Goal: Transaction & Acquisition: Purchase product/service

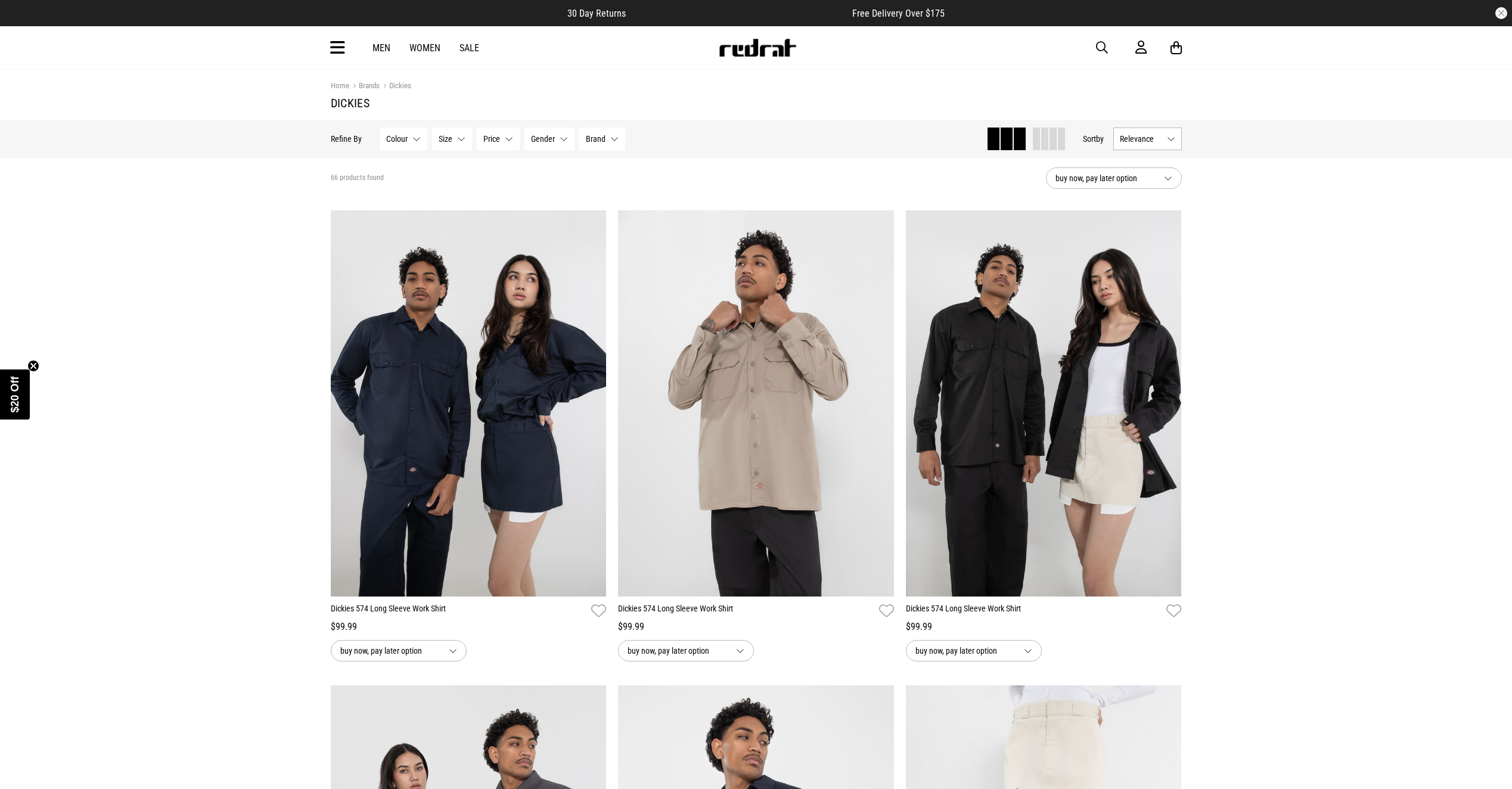
click at [561, 136] on button "Gender None selected" at bounding box center [549, 138] width 50 height 22
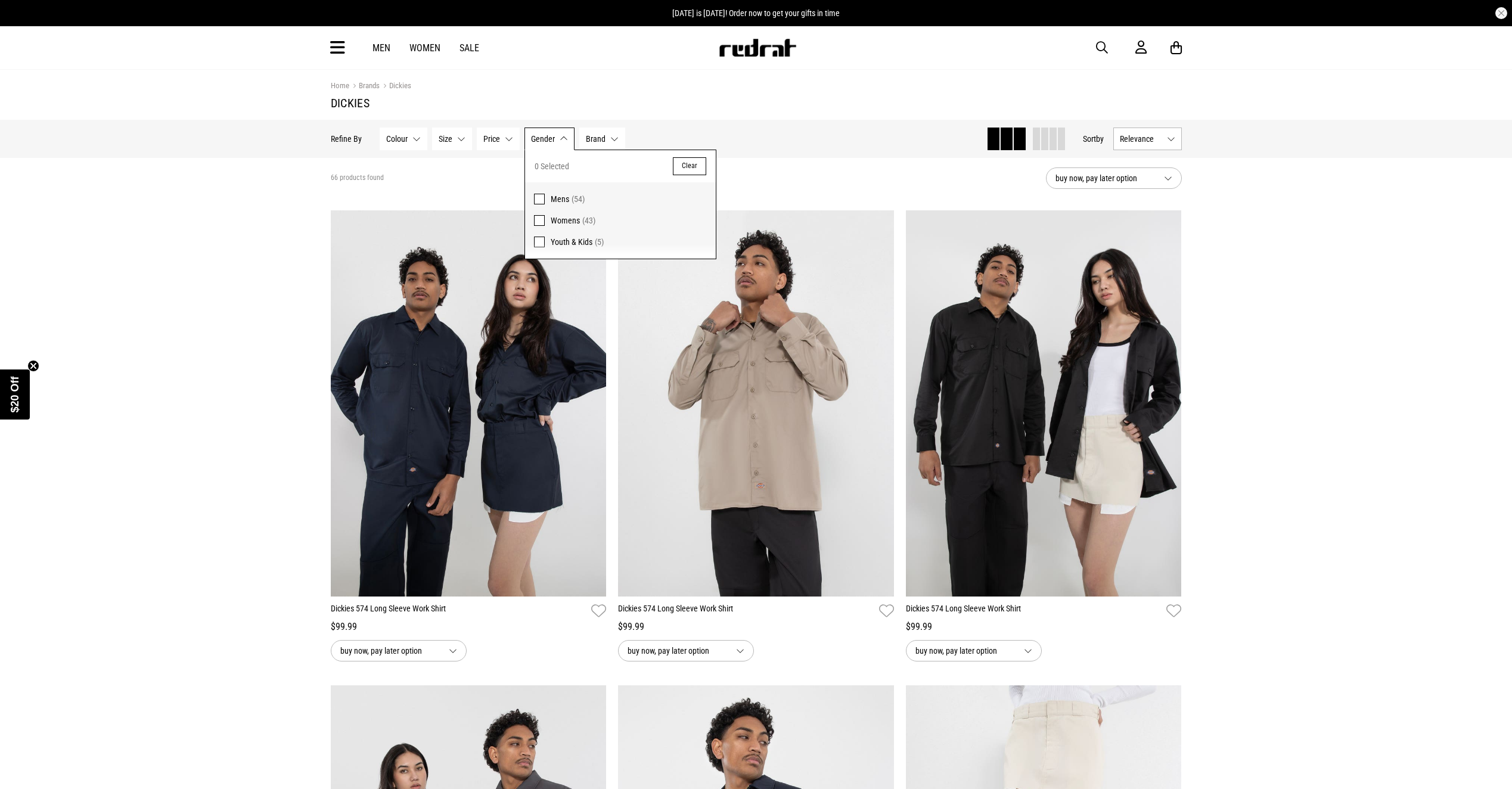
click at [538, 194] on span at bounding box center [540, 199] width 11 height 11
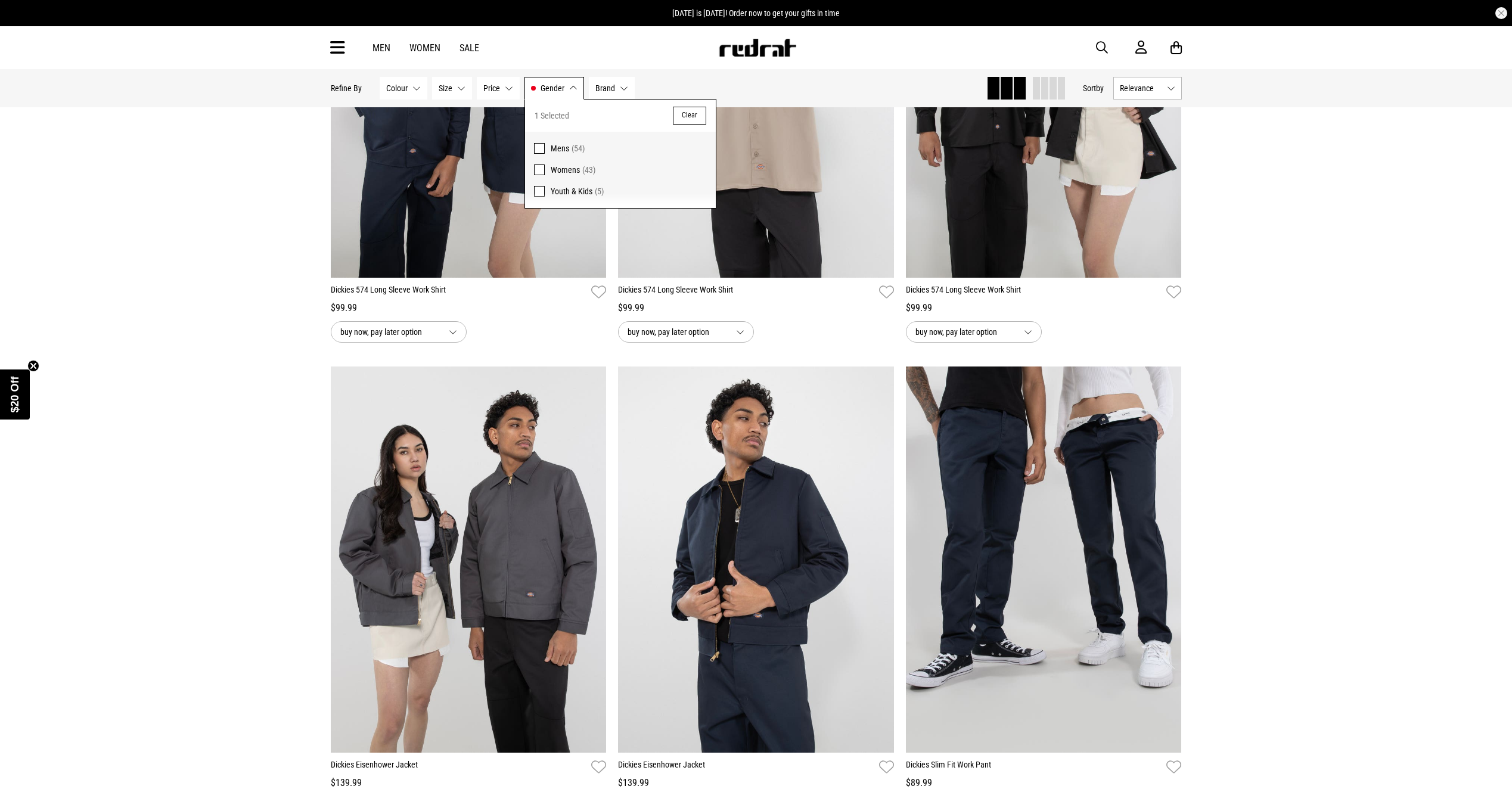
scroll to position [547, 0]
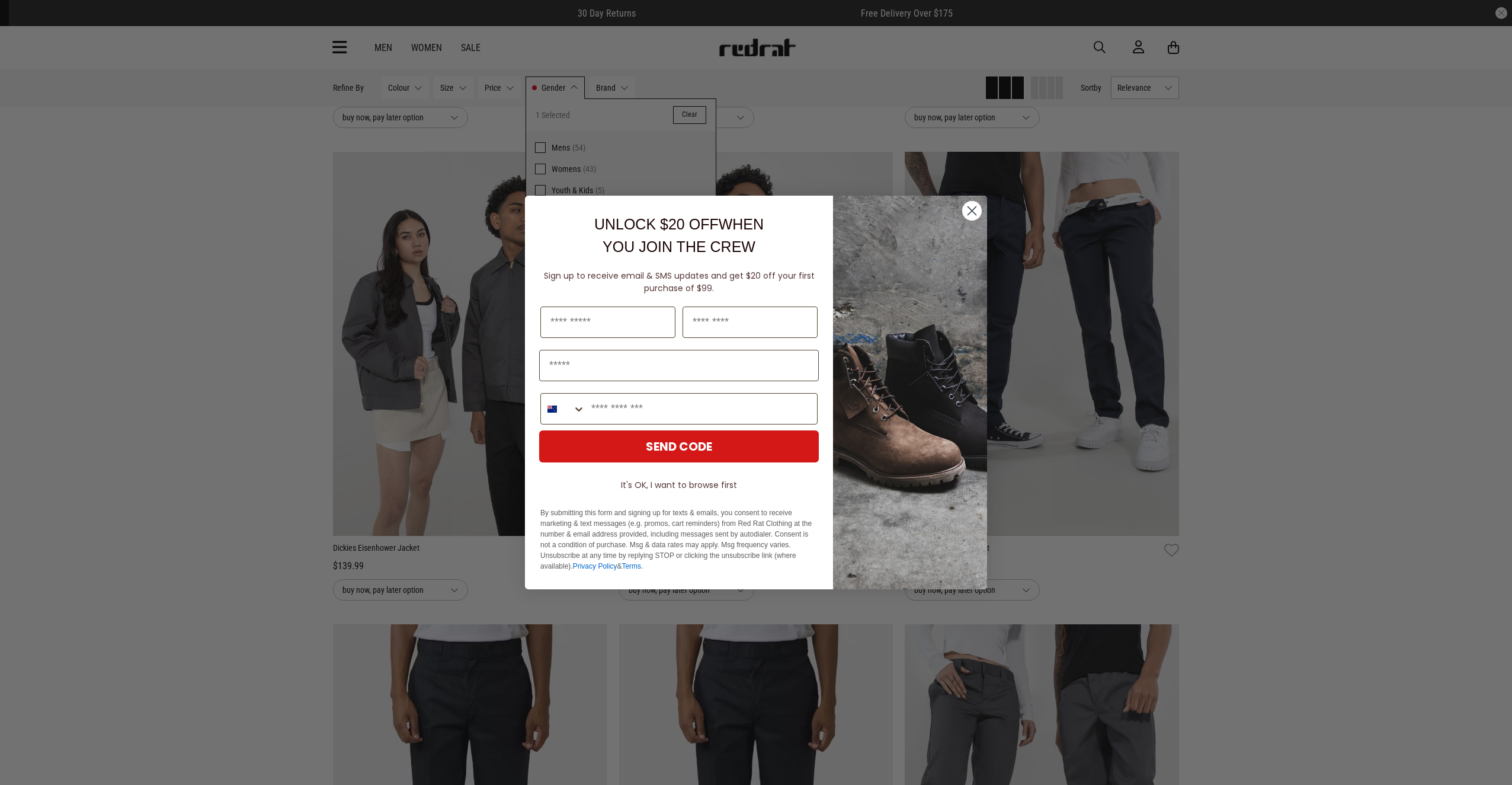
click at [964, 211] on circle "Close dialog" at bounding box center [972, 211] width 20 height 20
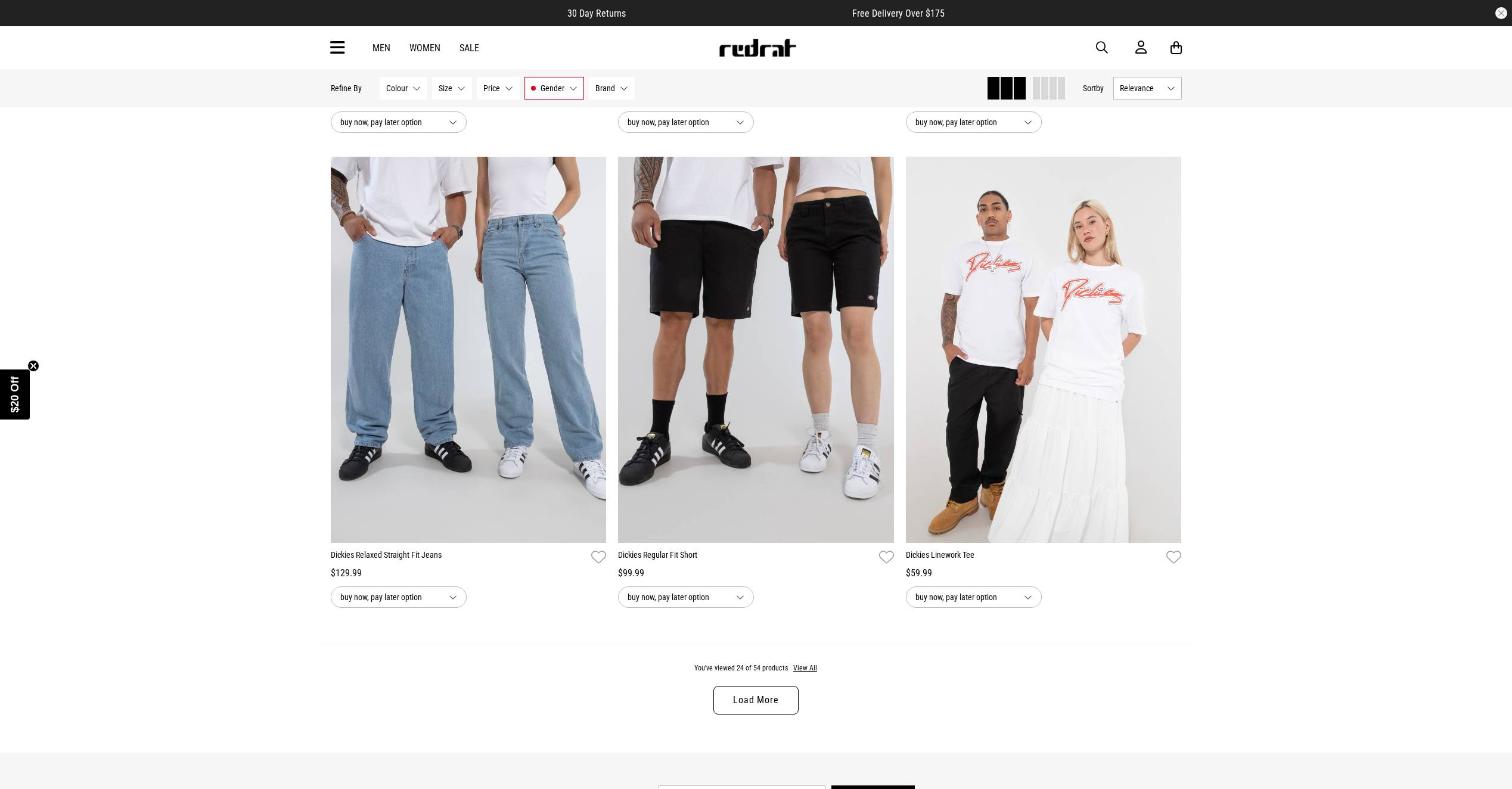
scroll to position [3492, 0]
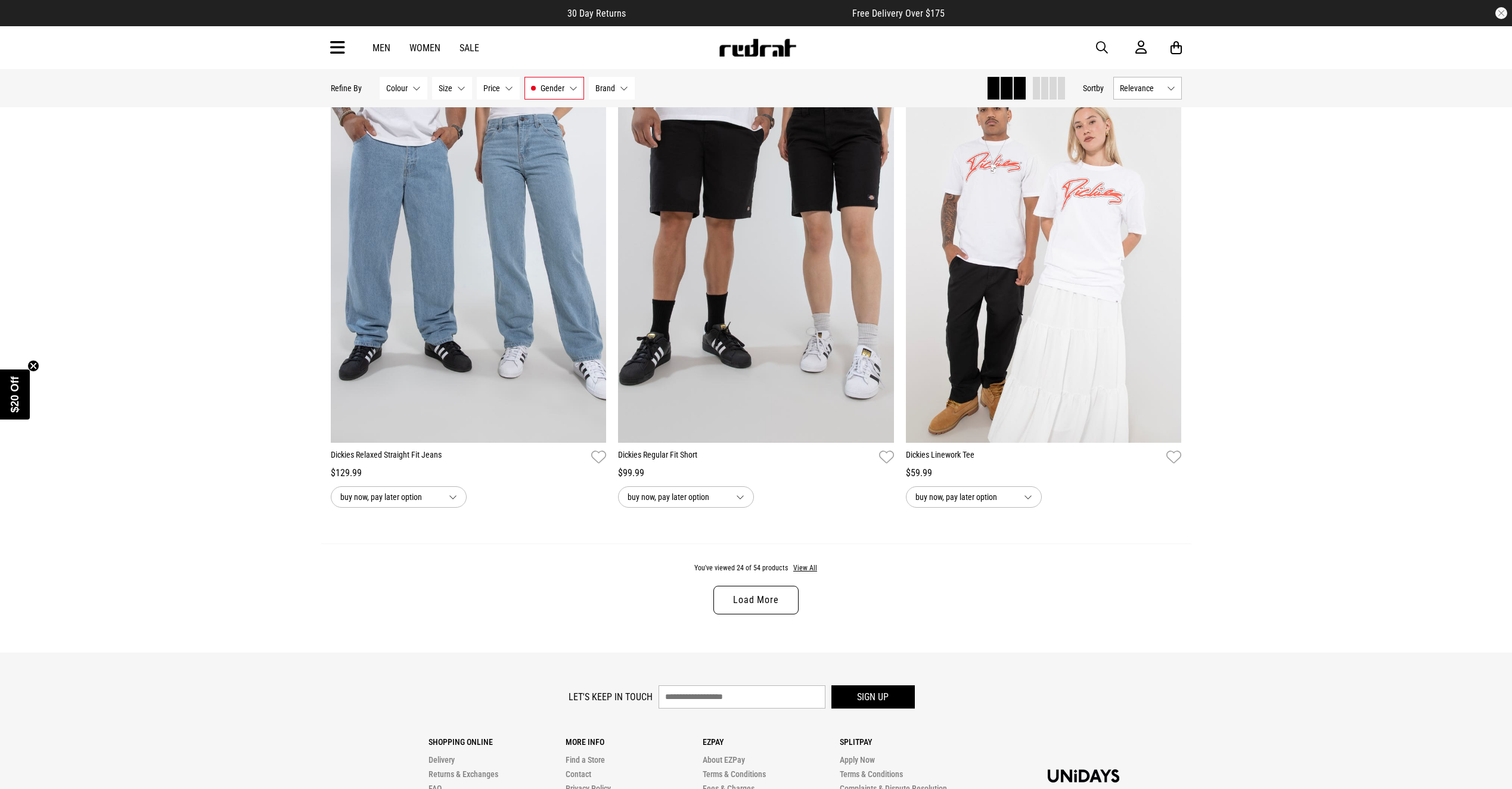
click at [774, 598] on link "Load More" at bounding box center [756, 600] width 84 height 29
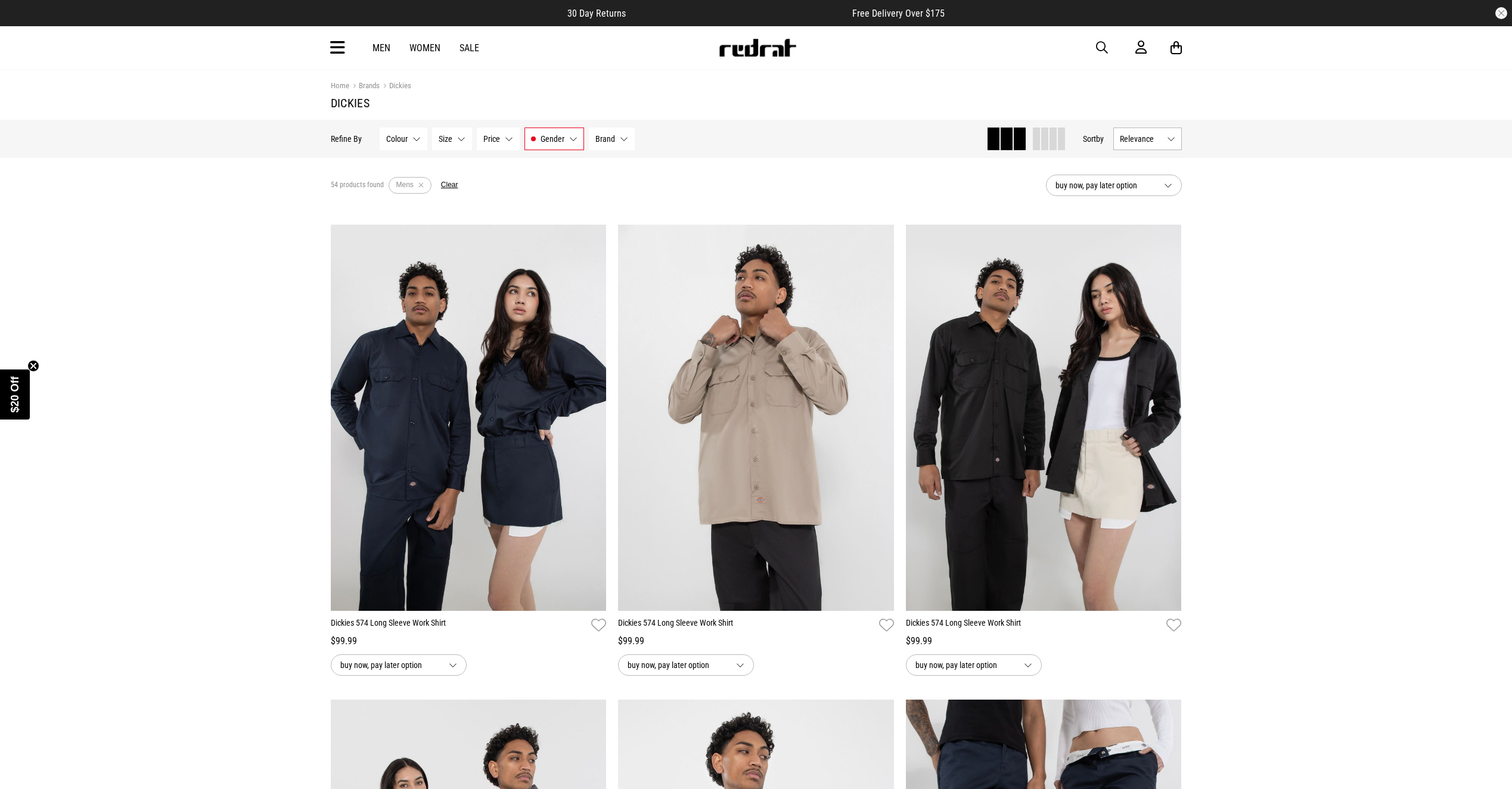
click at [1103, 47] on span "button" at bounding box center [1102, 48] width 12 height 14
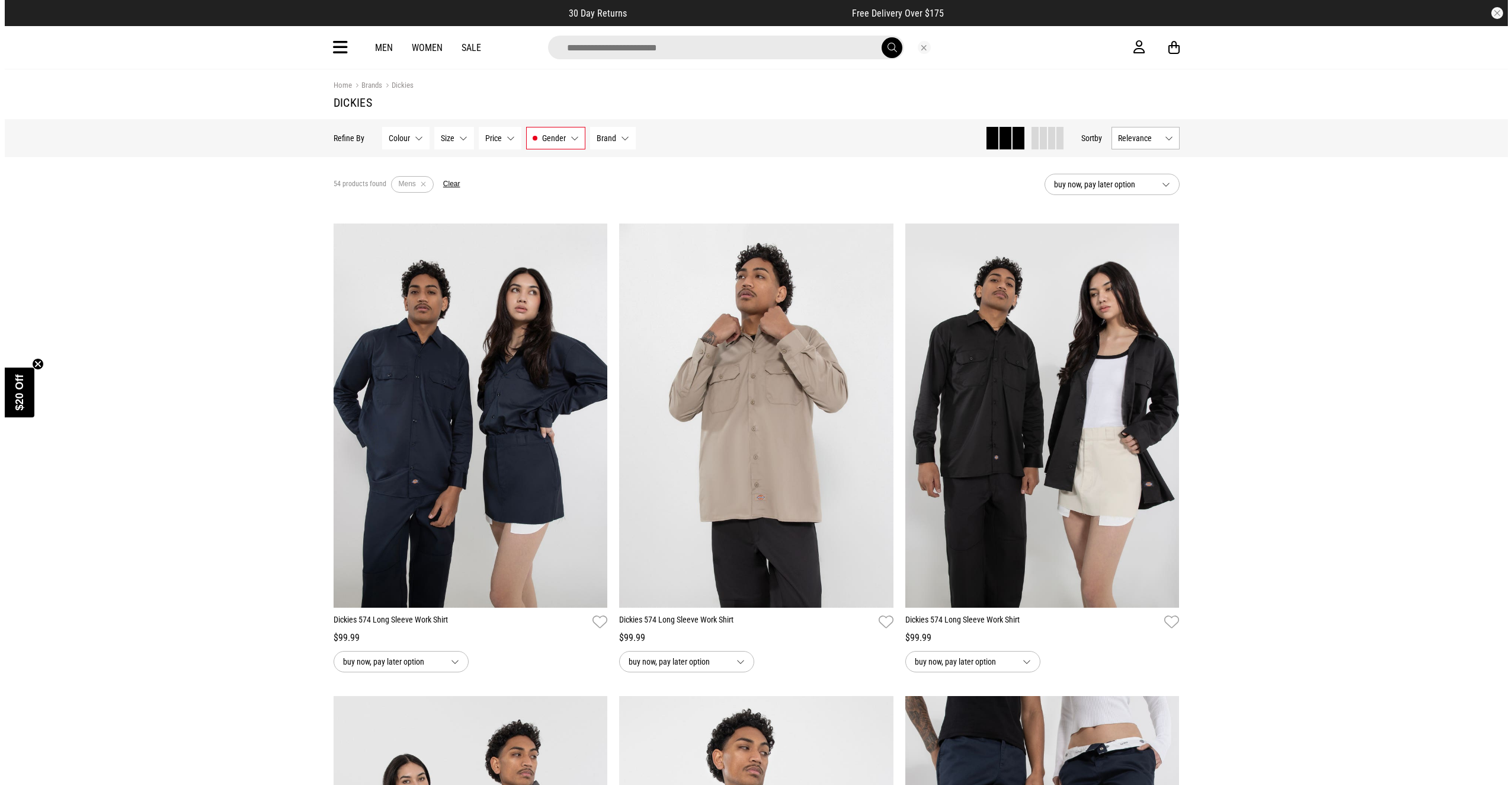
scroll to position [2857, 0]
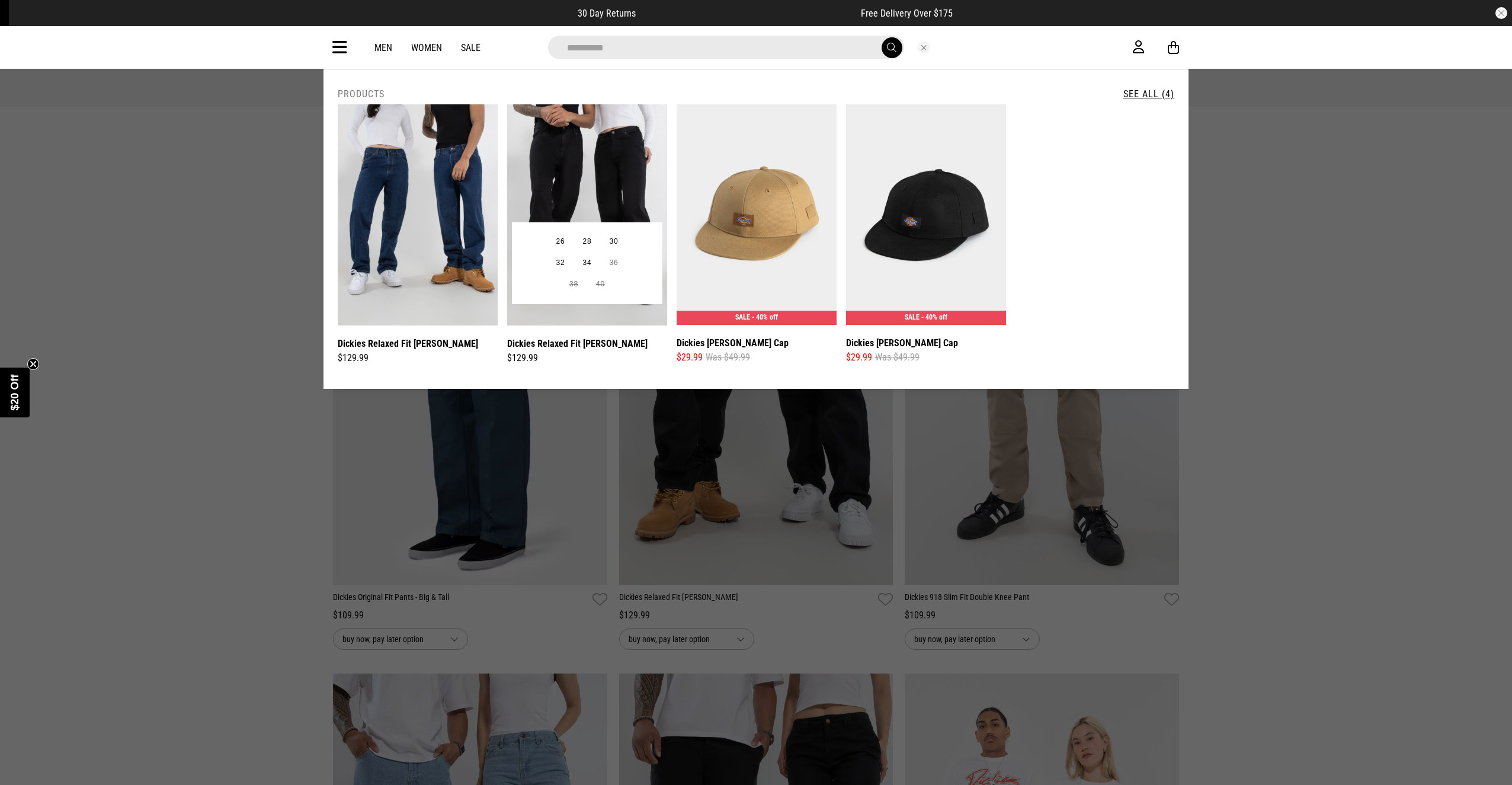
type input "*********"
click at [611, 185] on img at bounding box center [586, 215] width 160 height 221
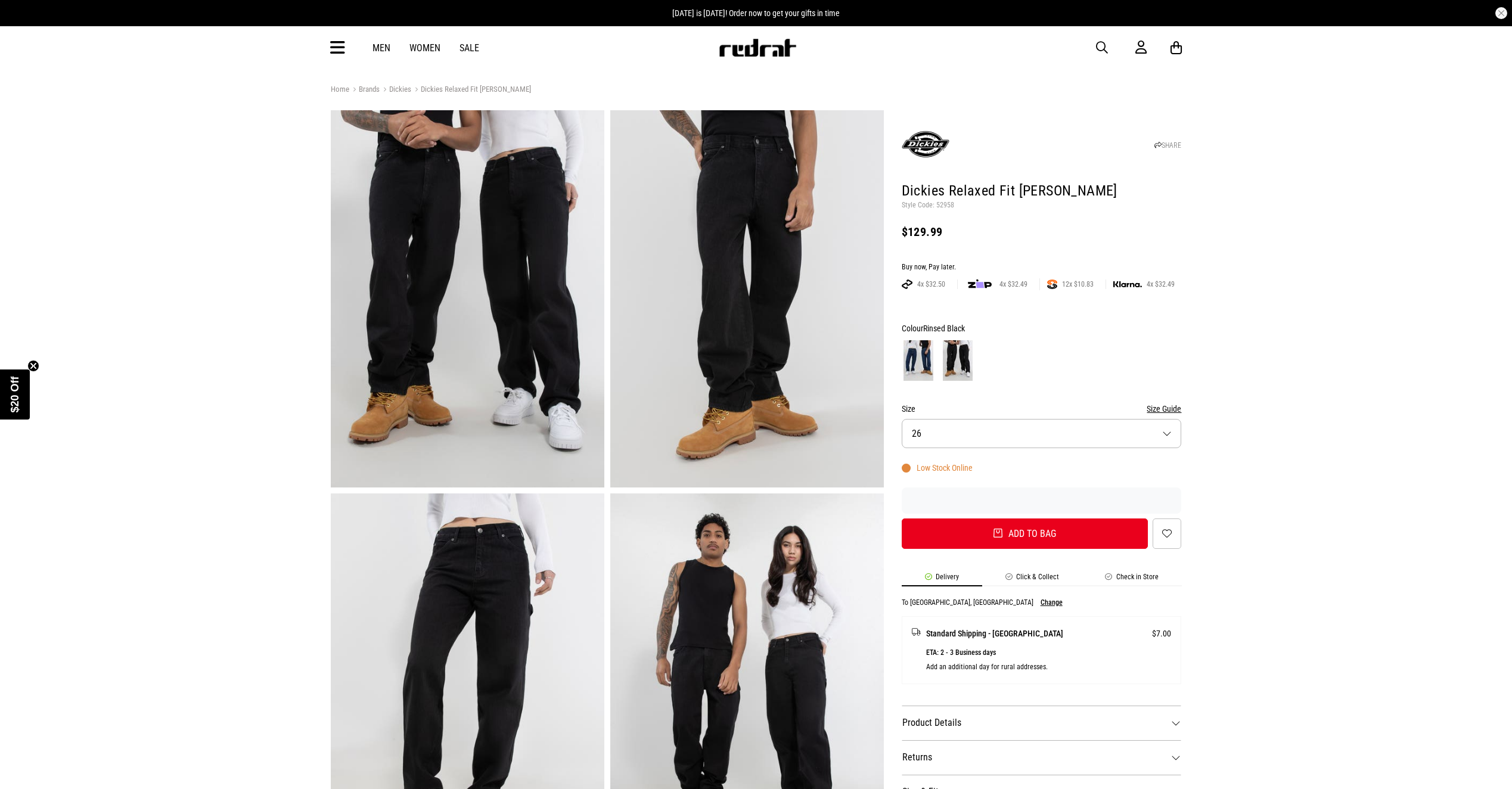
click at [918, 355] on img at bounding box center [918, 360] width 30 height 40
